Goal: Transaction & Acquisition: Purchase product/service

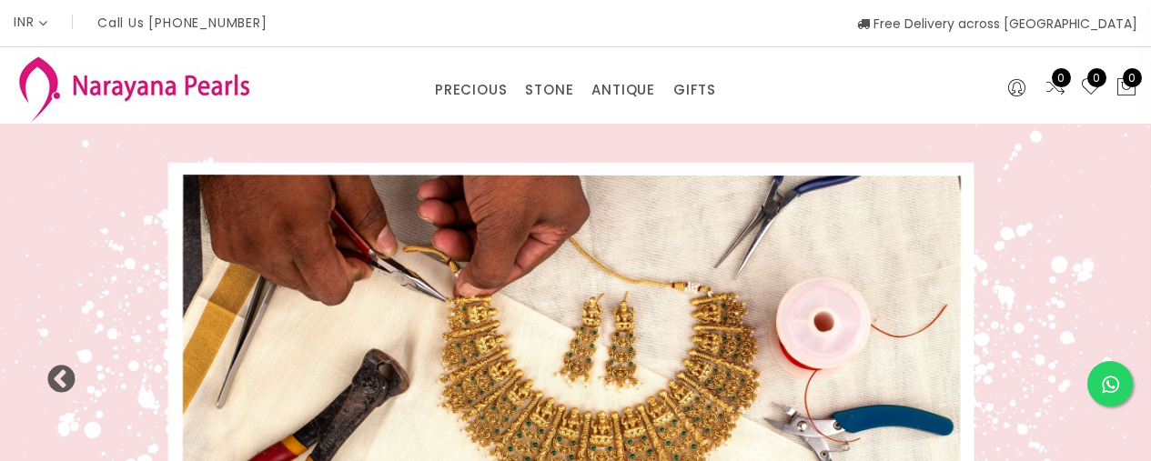
select select "INR"
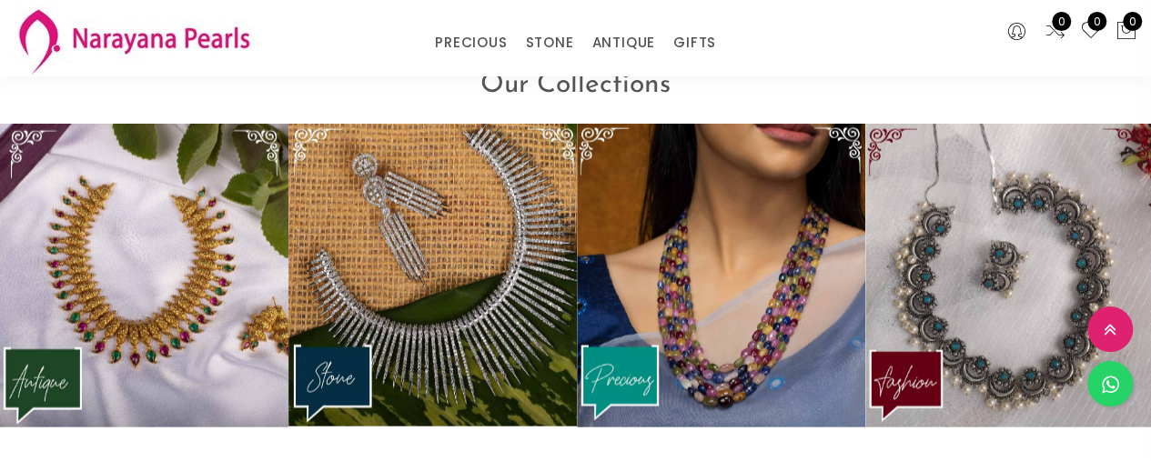
scroll to position [2118, 0]
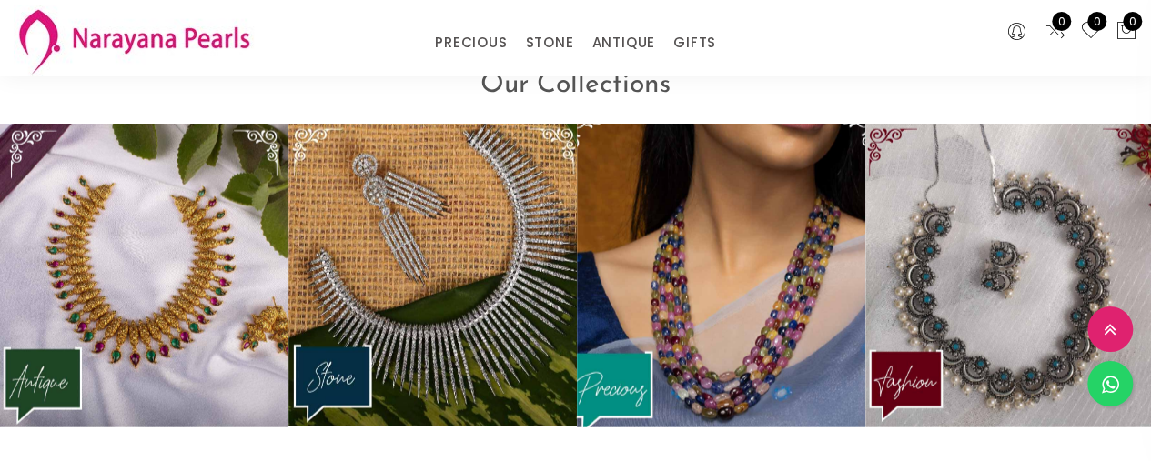
click at [766, 307] on img at bounding box center [721, 276] width 318 height 334
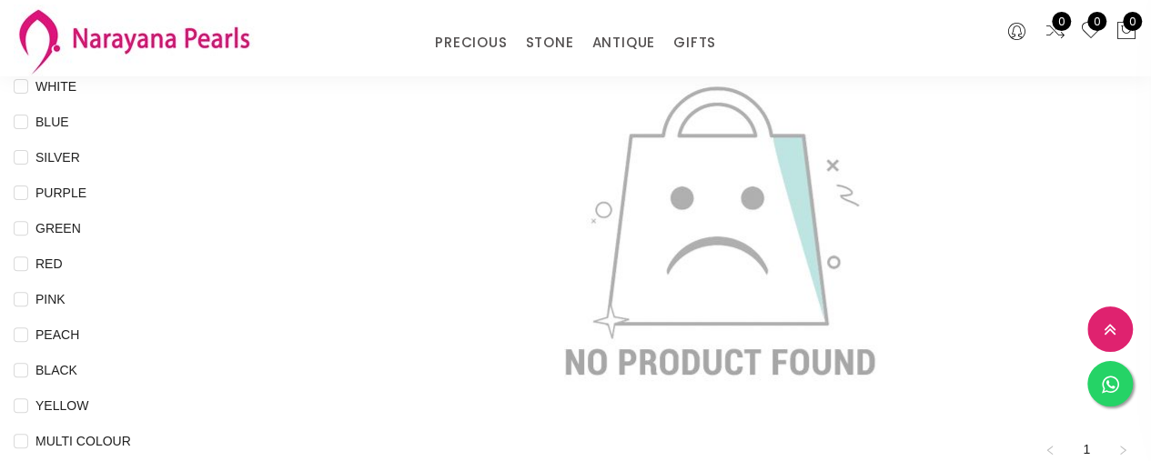
scroll to position [229, 0]
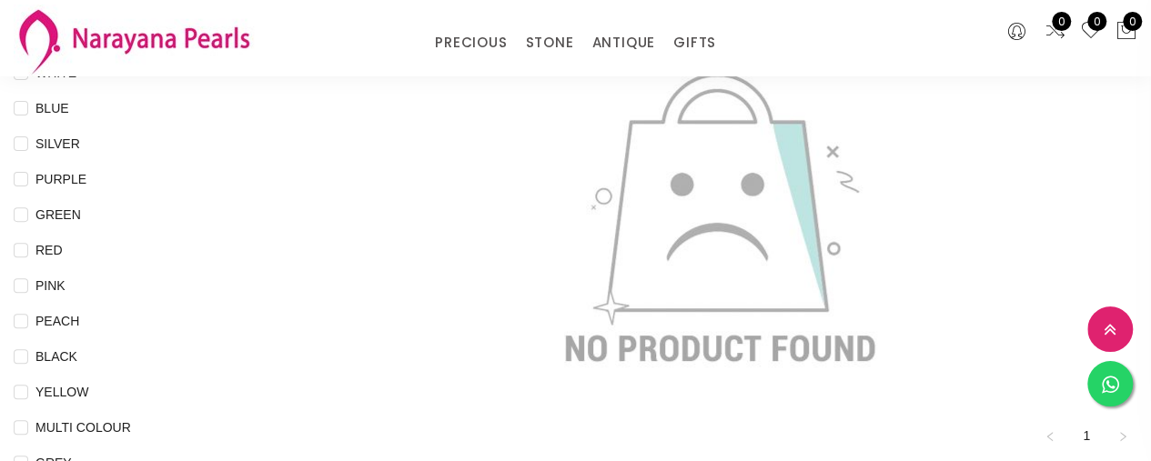
scroll to position [243, 0]
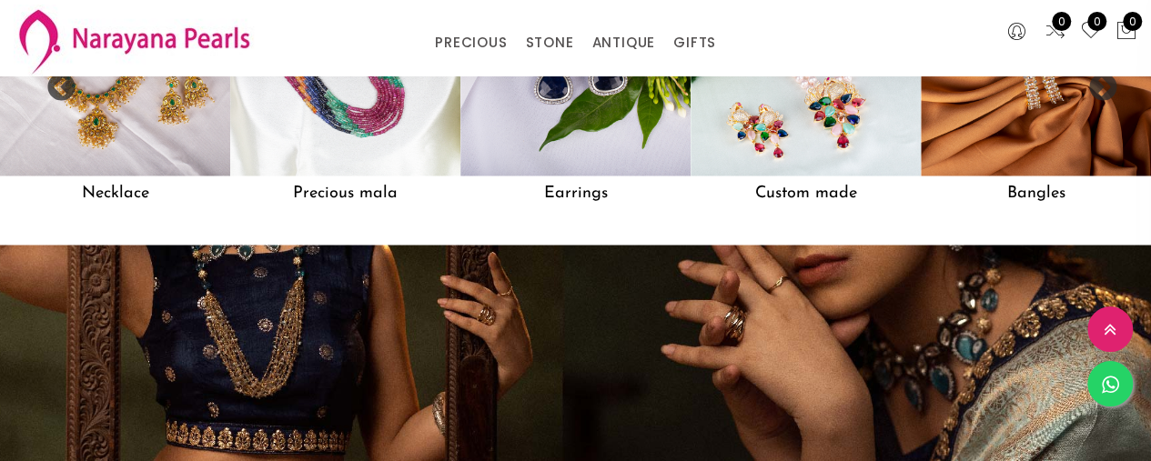
scroll to position [1516, 0]
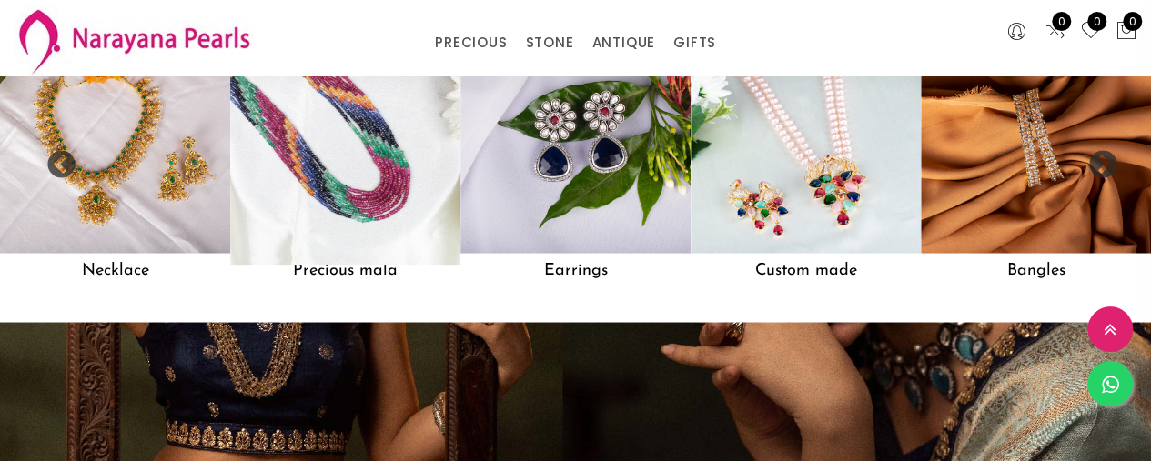
click at [382, 203] on img at bounding box center [344, 138] width 253 height 253
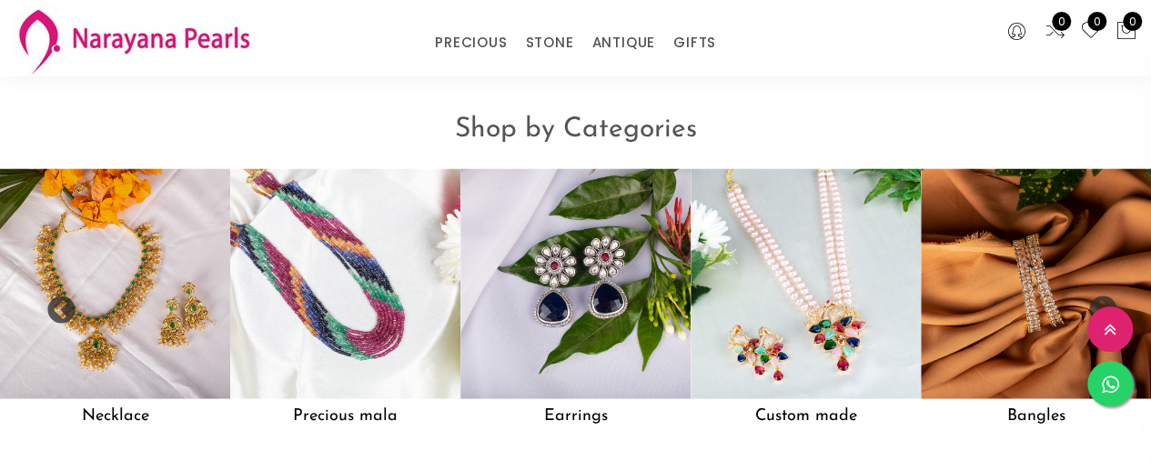
scroll to position [1383, 0]
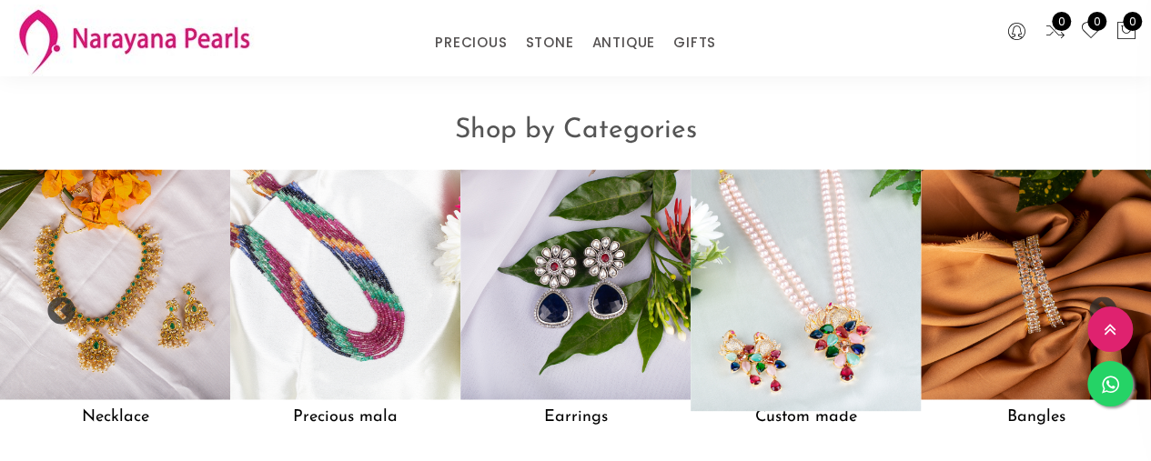
click at [759, 271] on img at bounding box center [805, 284] width 253 height 253
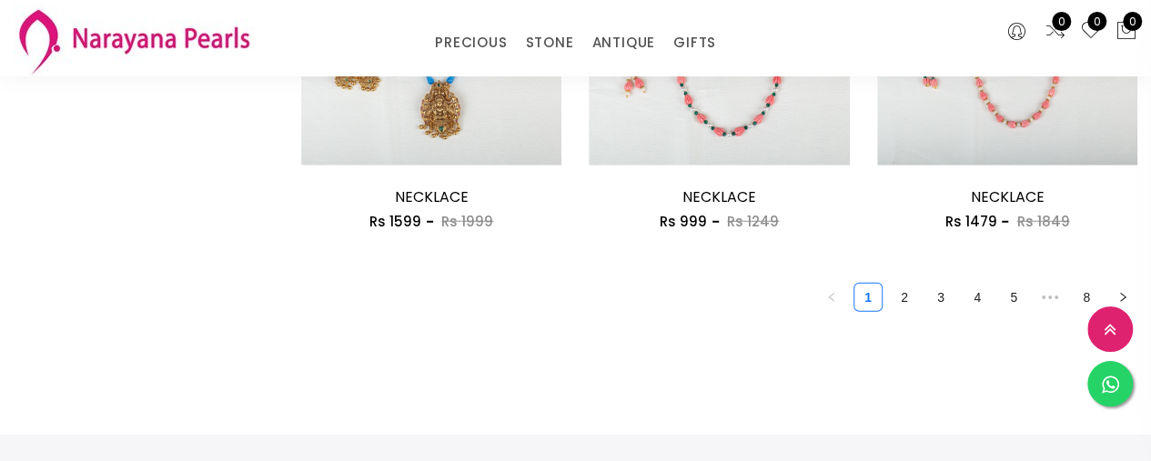
scroll to position [2492, 0]
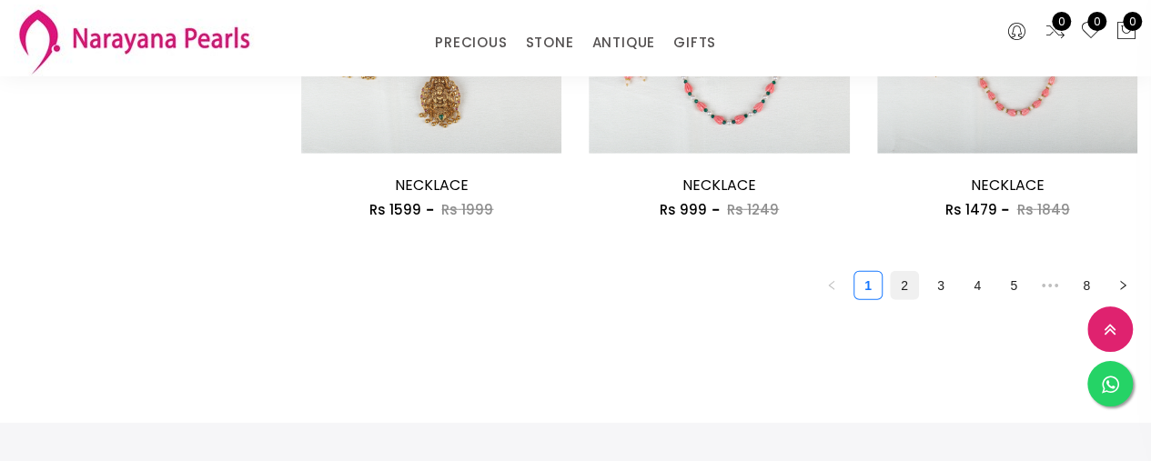
click at [906, 283] on link "2" at bounding box center [904, 285] width 27 height 27
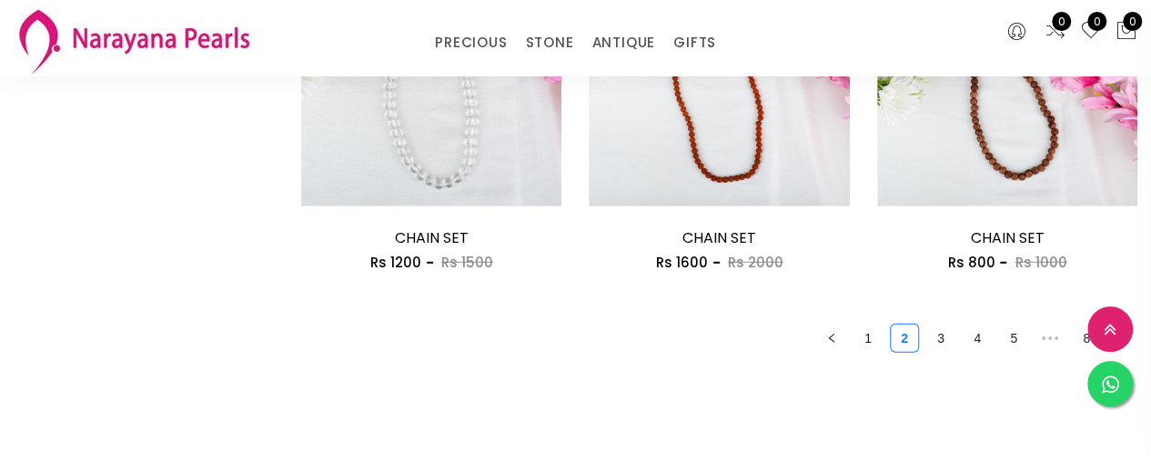
scroll to position [2440, 0]
click at [936, 346] on link "3" at bounding box center [940, 337] width 27 height 27
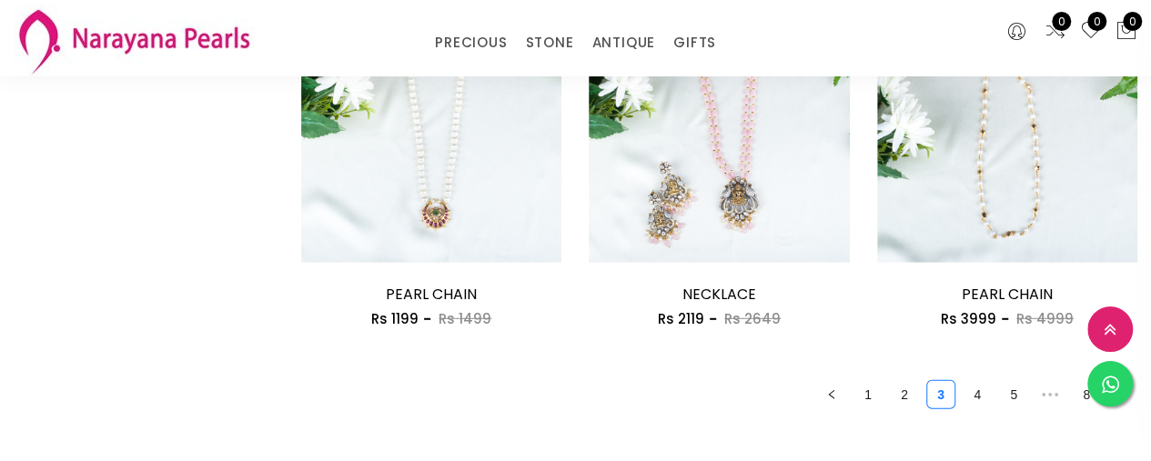
scroll to position [2384, 0]
click at [977, 397] on link "4" at bounding box center [977, 393] width 27 height 27
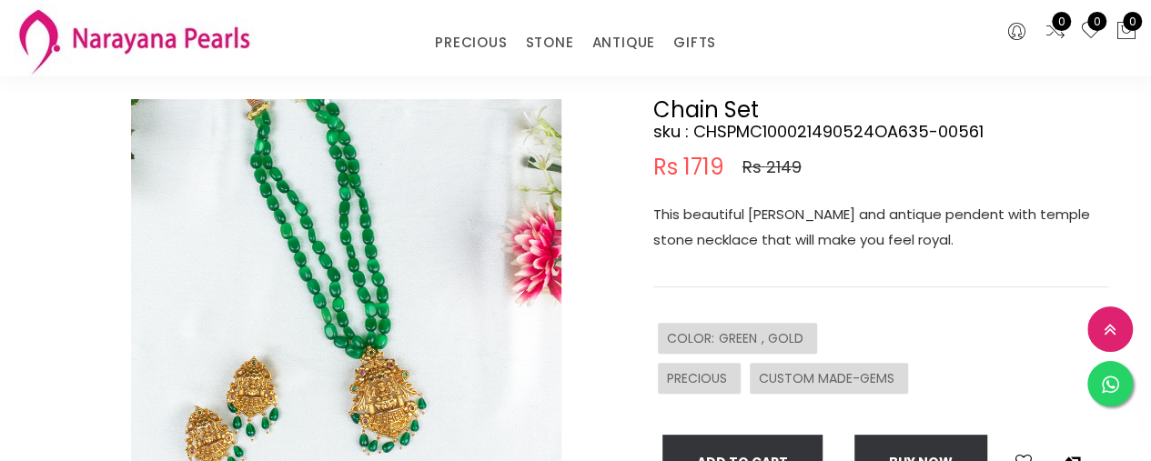
scroll to position [121, 0]
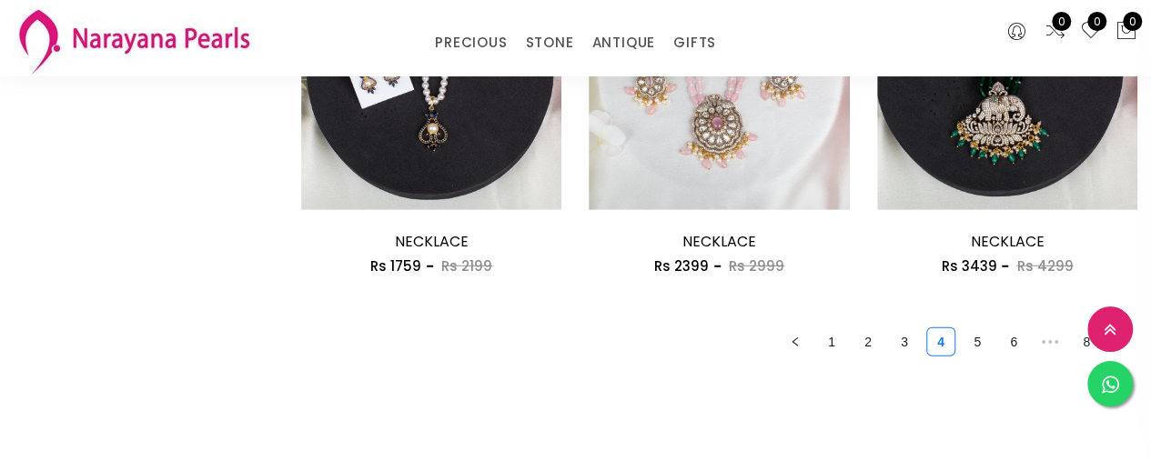
scroll to position [2440, 0]
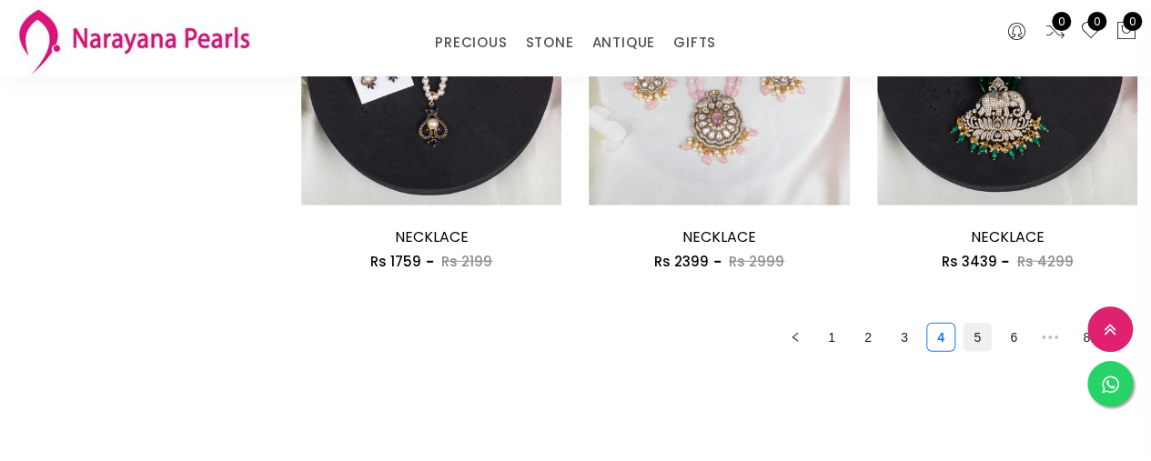
click at [974, 338] on link "5" at bounding box center [977, 337] width 27 height 27
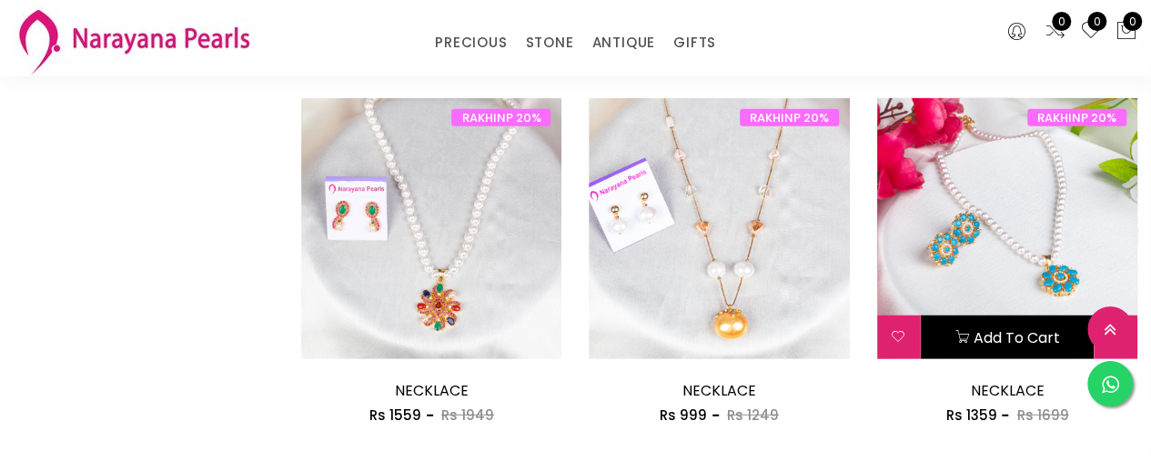
scroll to position [2351, 0]
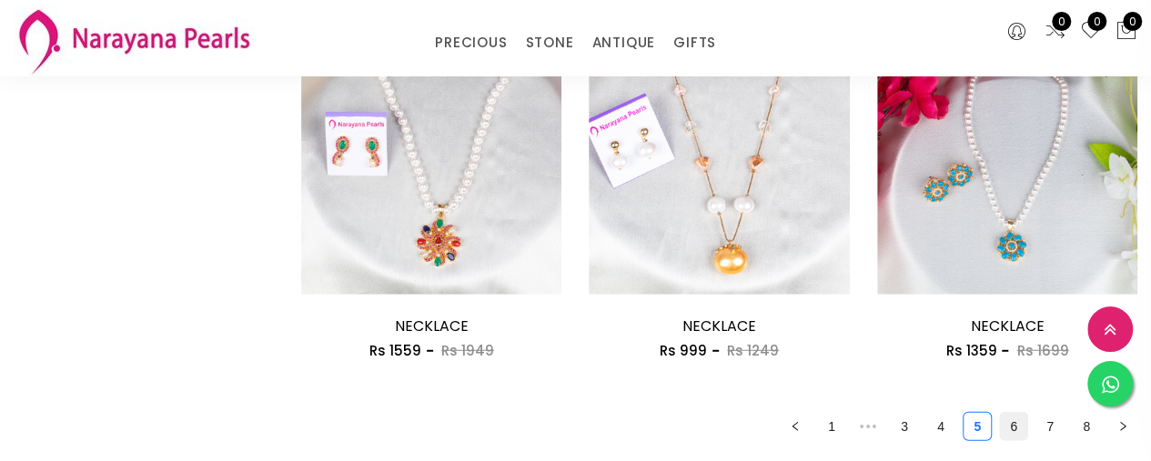
click at [1013, 428] on link "6" at bounding box center [1013, 426] width 27 height 27
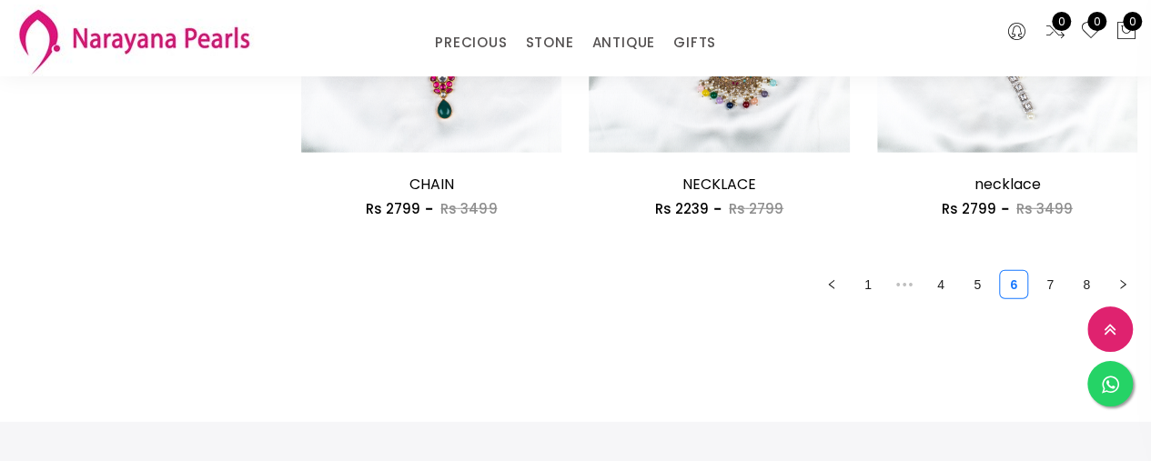
scroll to position [2494, 0]
click at [1089, 283] on link "8" at bounding box center [1086, 283] width 27 height 27
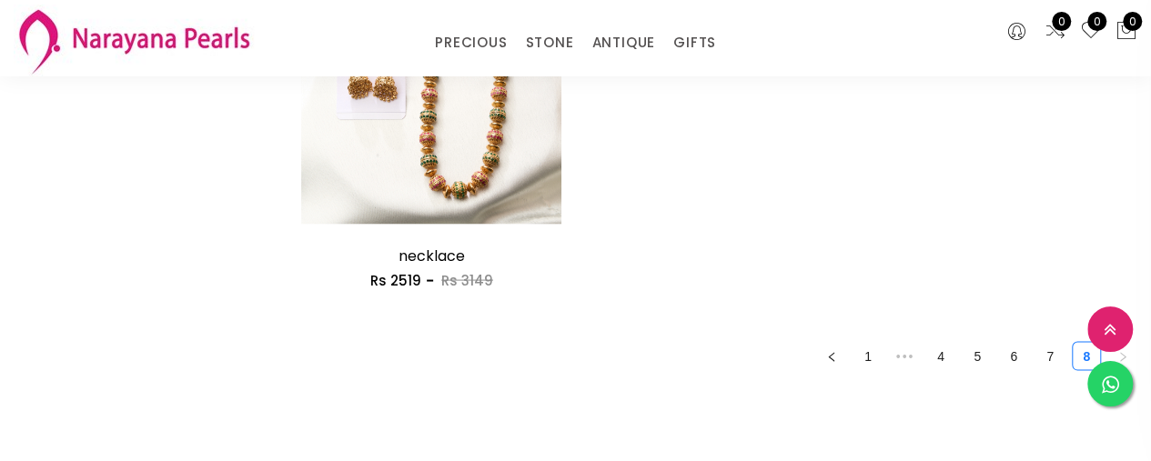
scroll to position [1723, 0]
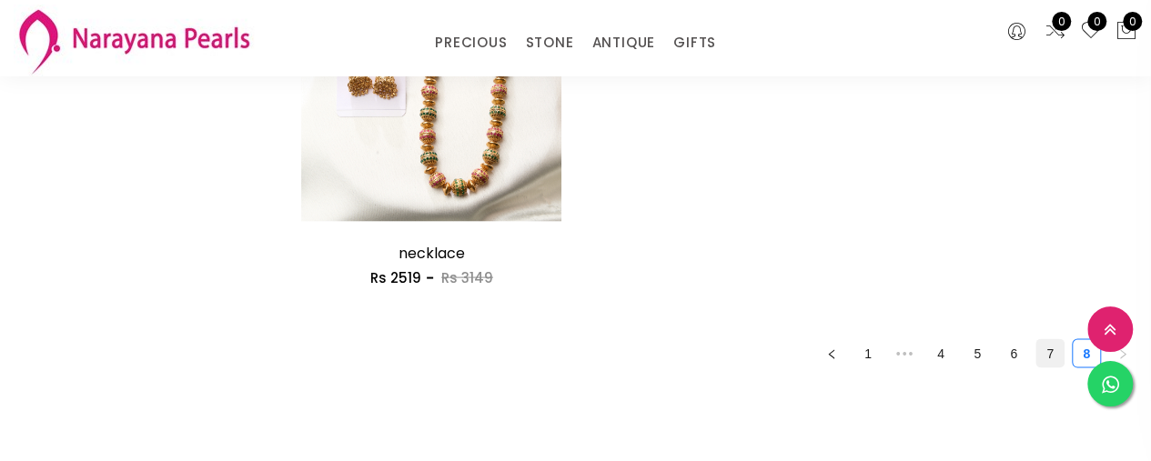
click at [1050, 361] on link "7" at bounding box center [1049, 352] width 27 height 27
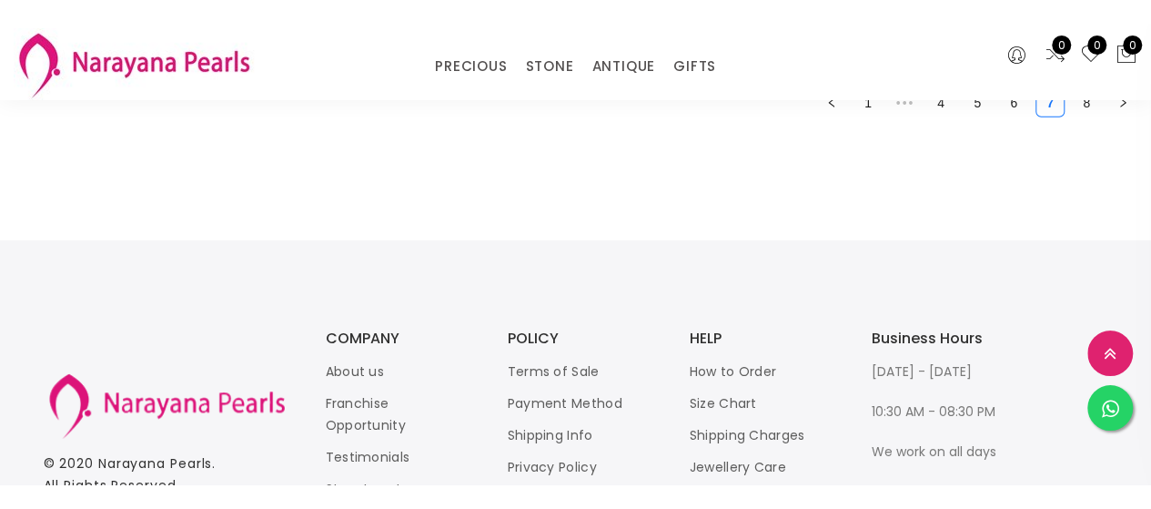
scroll to position [2700, 0]
